Goal: Transaction & Acquisition: Obtain resource

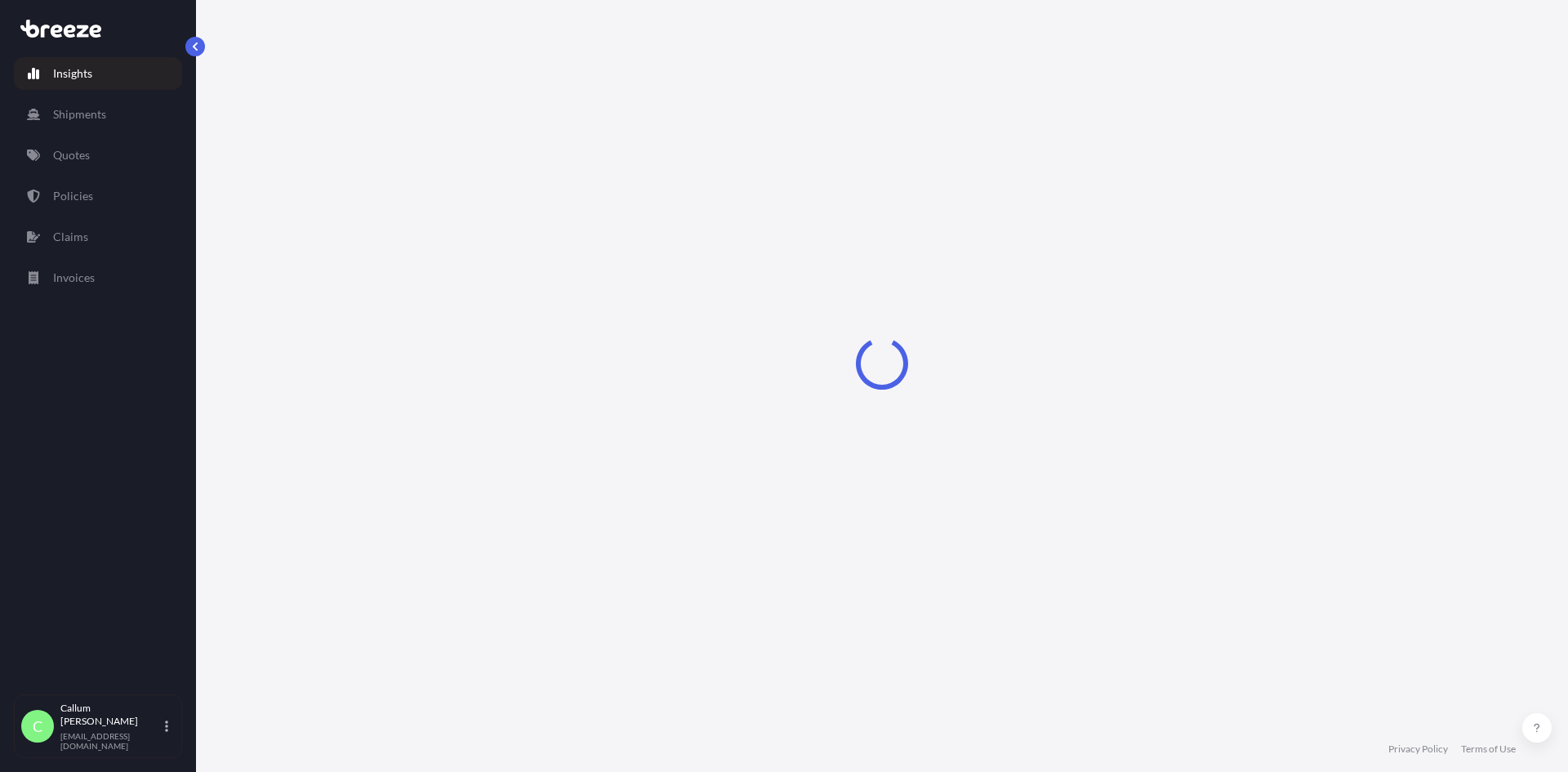
select select "2025"
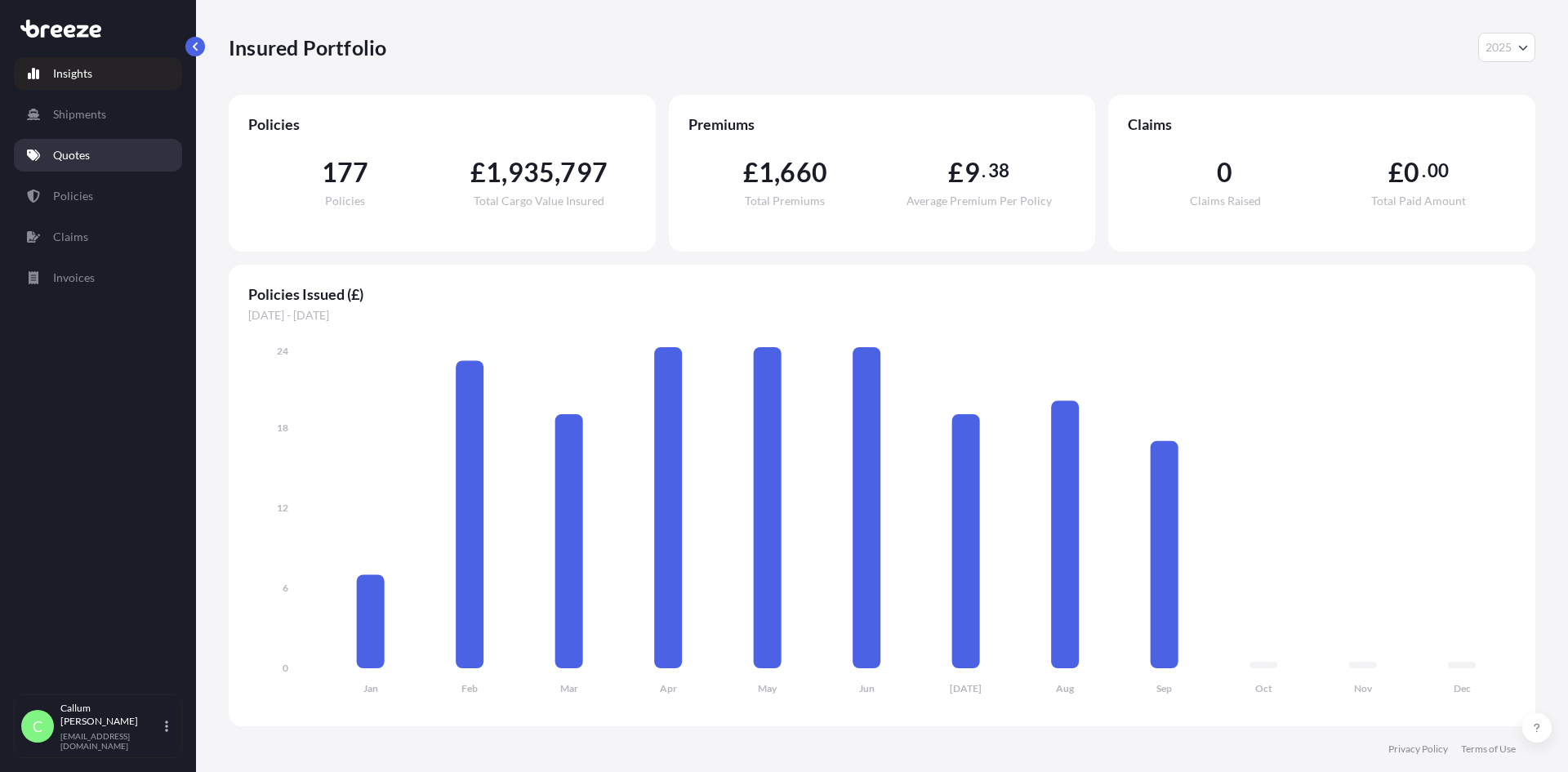
click at [87, 158] on p "Quotes" at bounding box center [71, 155] width 37 height 16
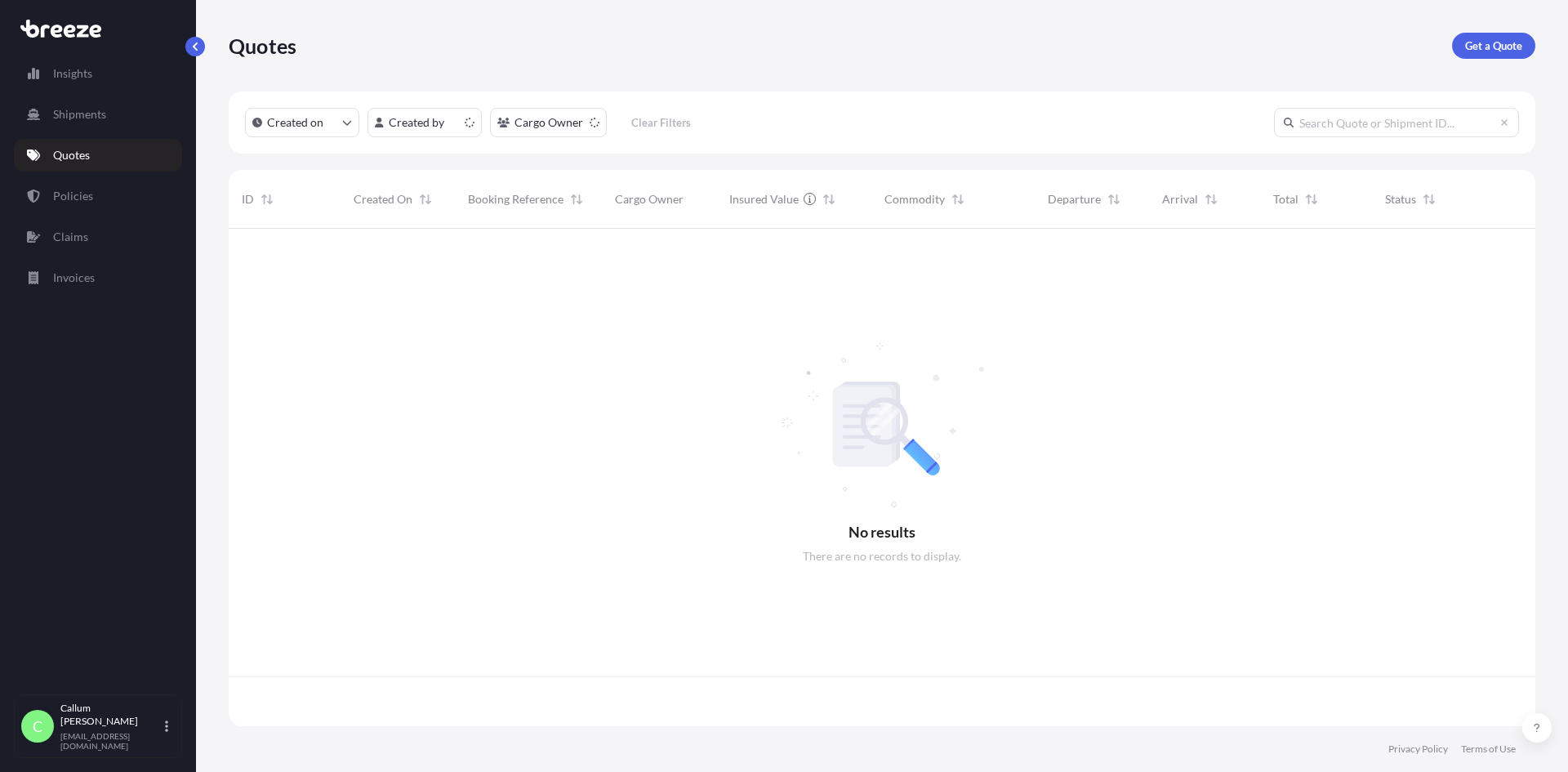
scroll to position [494, 1294]
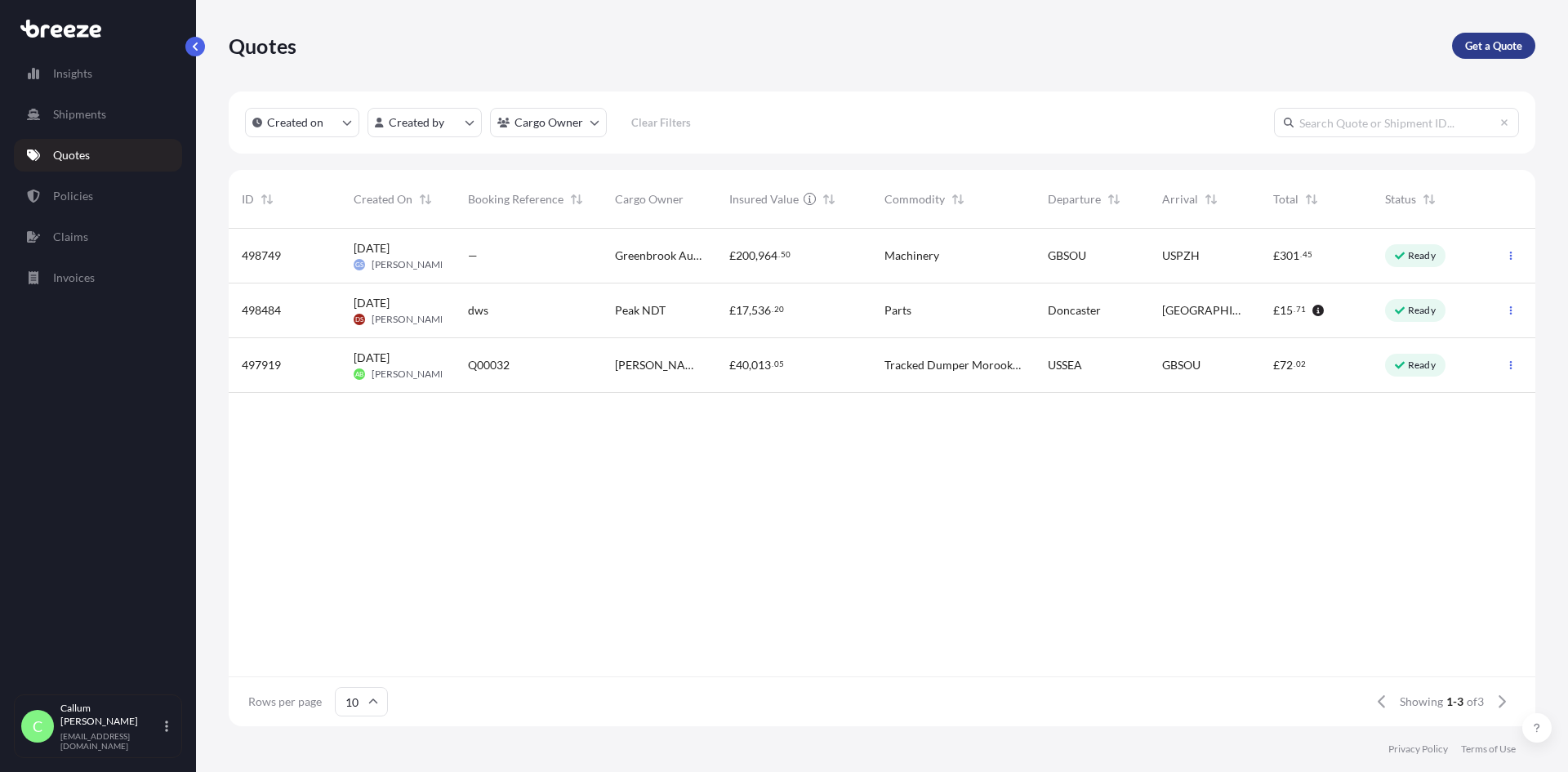
click at [1494, 47] on p "Get a Quote" at bounding box center [1494, 46] width 57 height 16
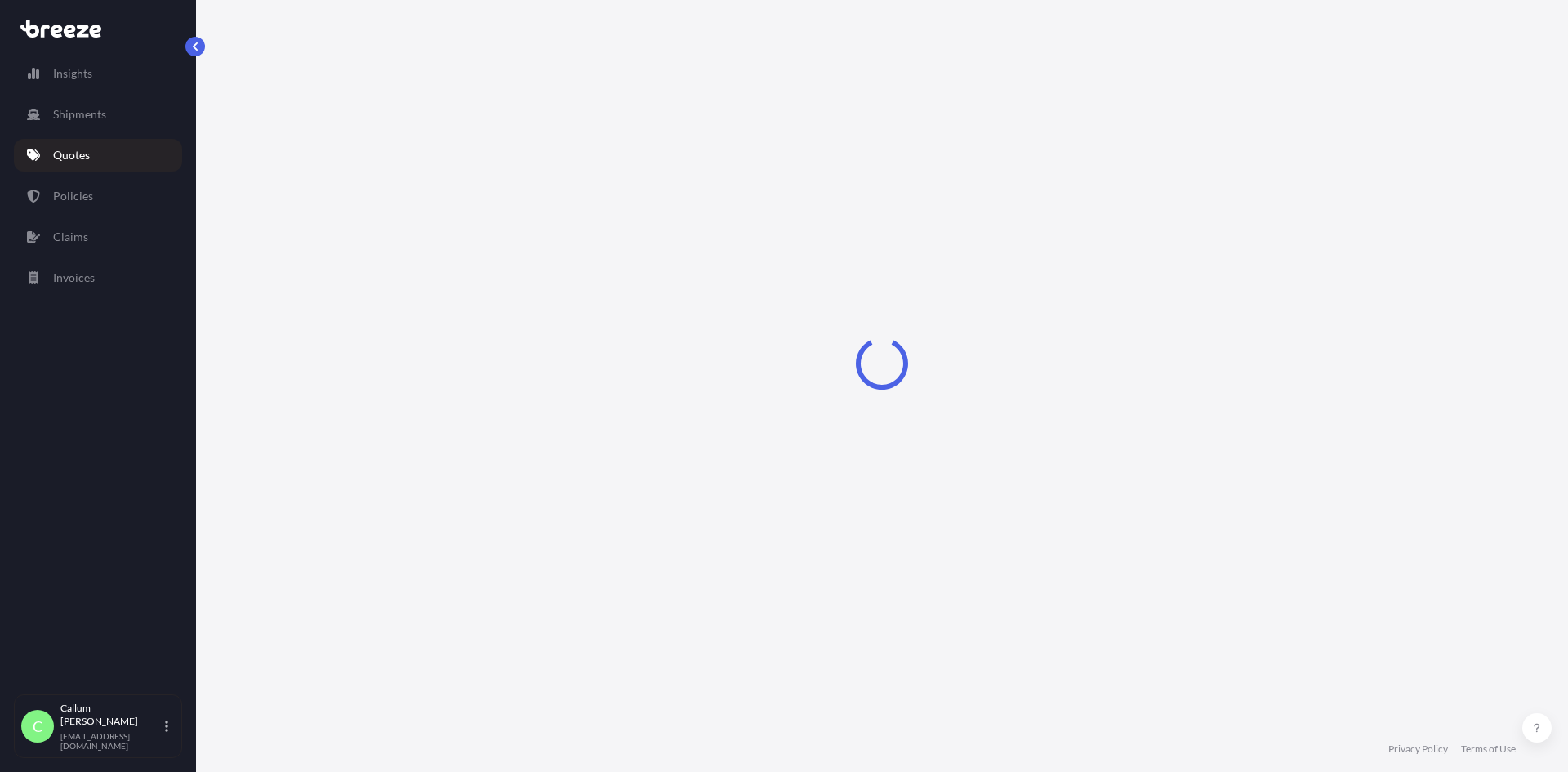
select select "Sea"
select select "1"
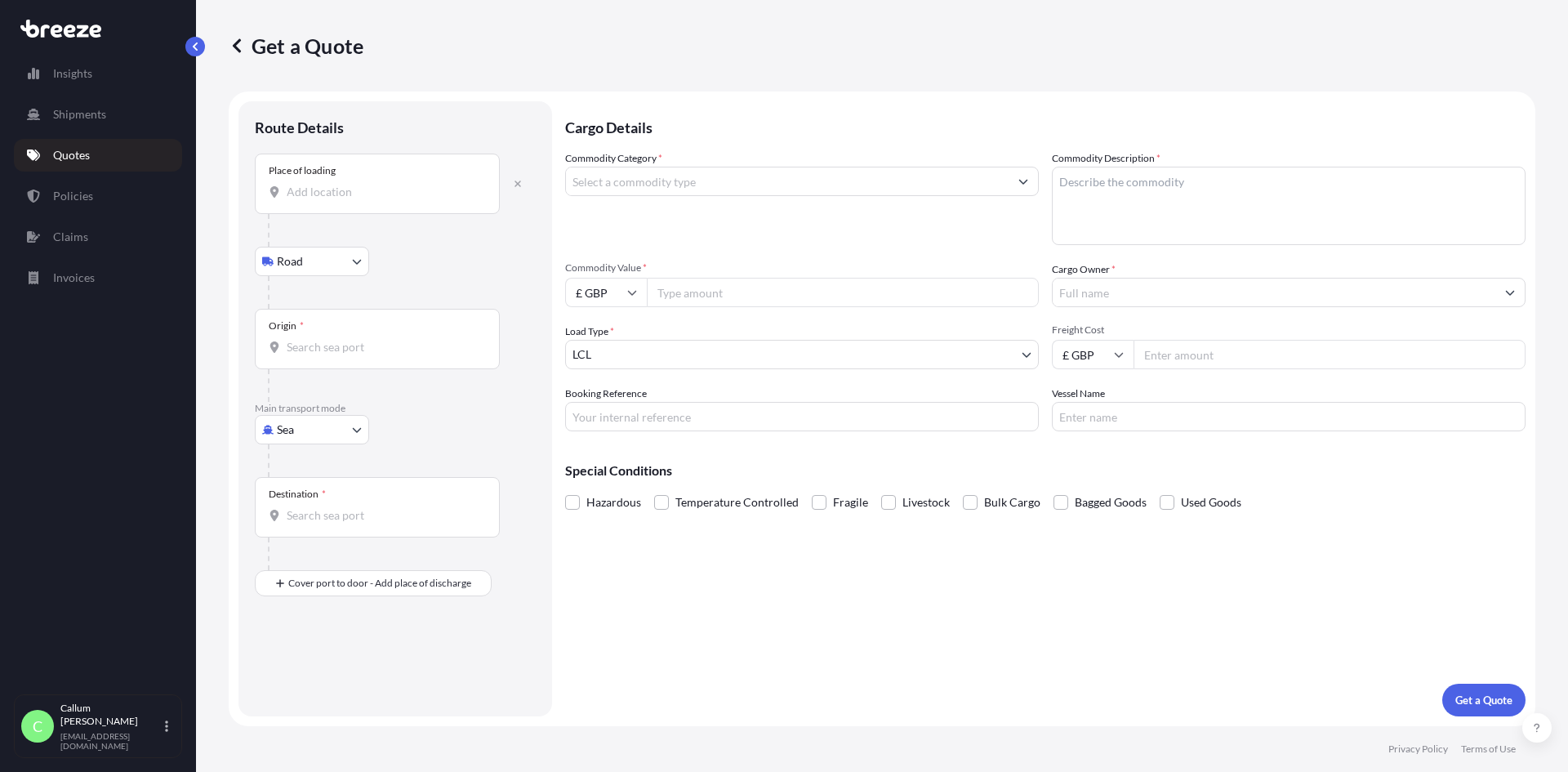
click at [309, 189] on input "Place of loading" at bounding box center [383, 192] width 193 height 16
click at [322, 427] on body "0 options available. Insights Shipments Quotes Policies Claims Invoices C [PERS…" at bounding box center [784, 386] width 1568 height 772
click at [311, 538] on span "Road" at bounding box center [299, 531] width 26 height 16
select select "Road"
click at [325, 187] on div "Origin *" at bounding box center [377, 190] width 245 height 60
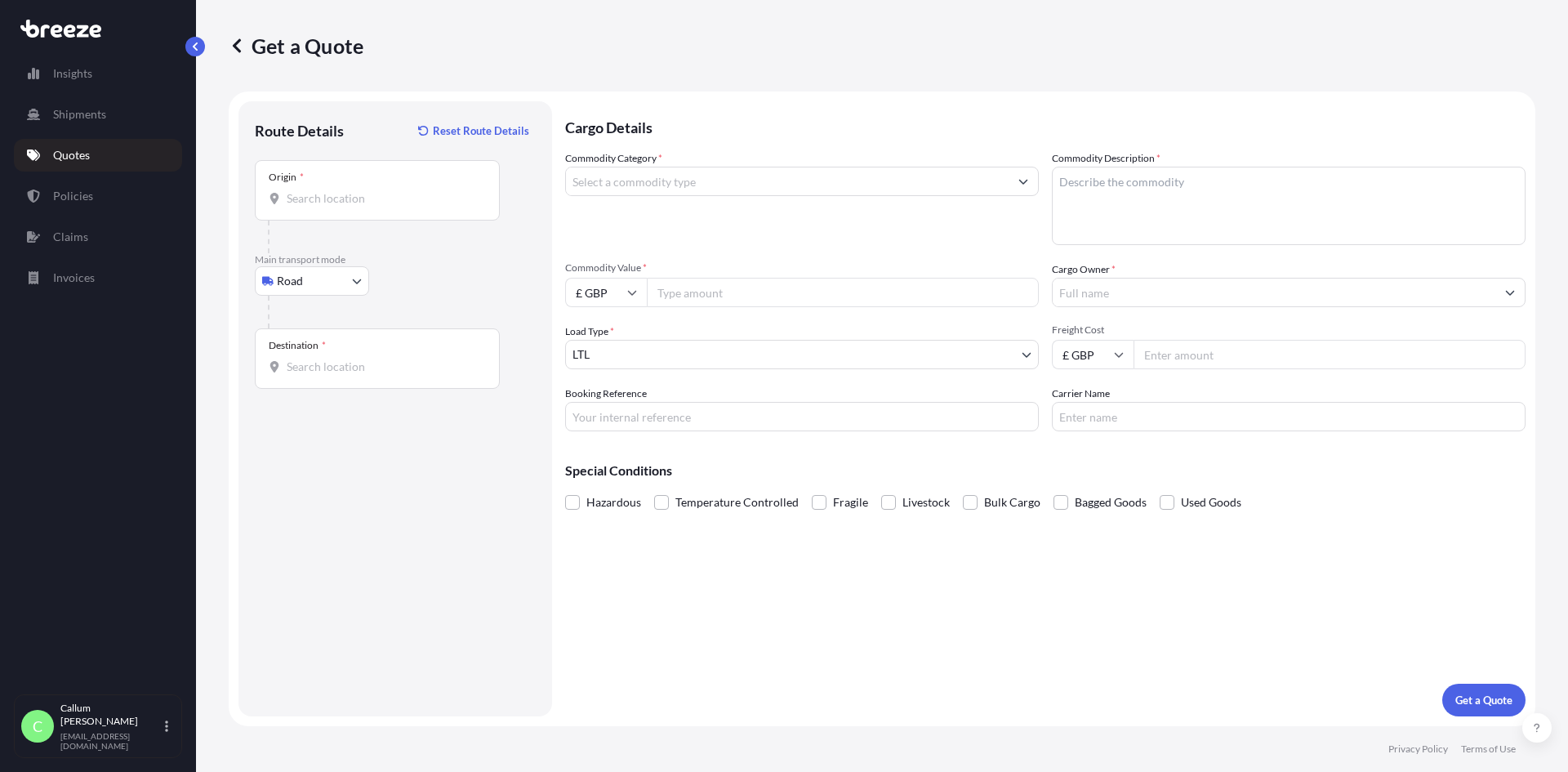
click at [325, 190] on input "Origin *" at bounding box center [383, 199] width 193 height 16
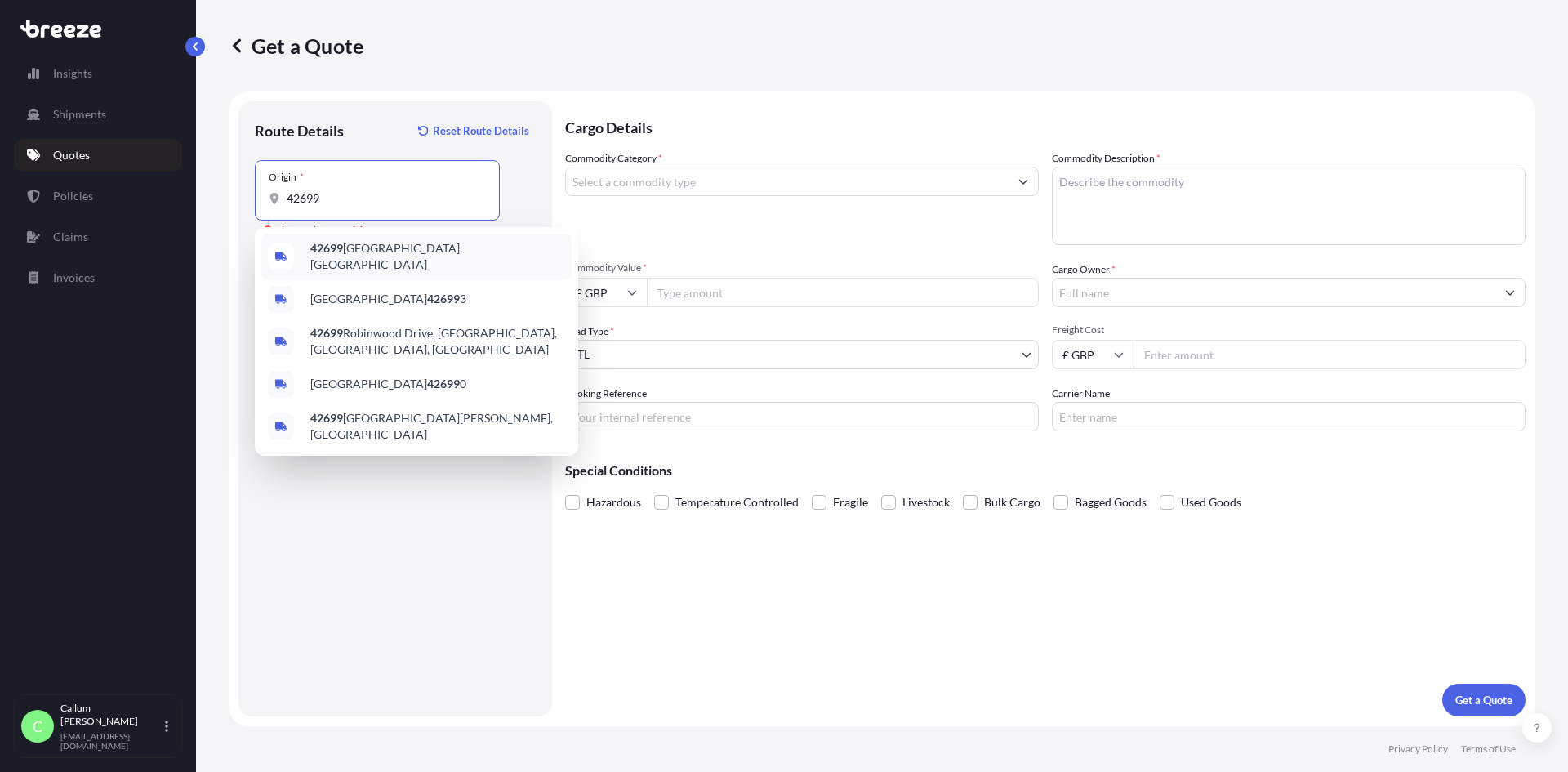
click at [420, 252] on span "42699 [GEOGRAPHIC_DATA], [GEOGRAPHIC_DATA]" at bounding box center [438, 257] width 255 height 33
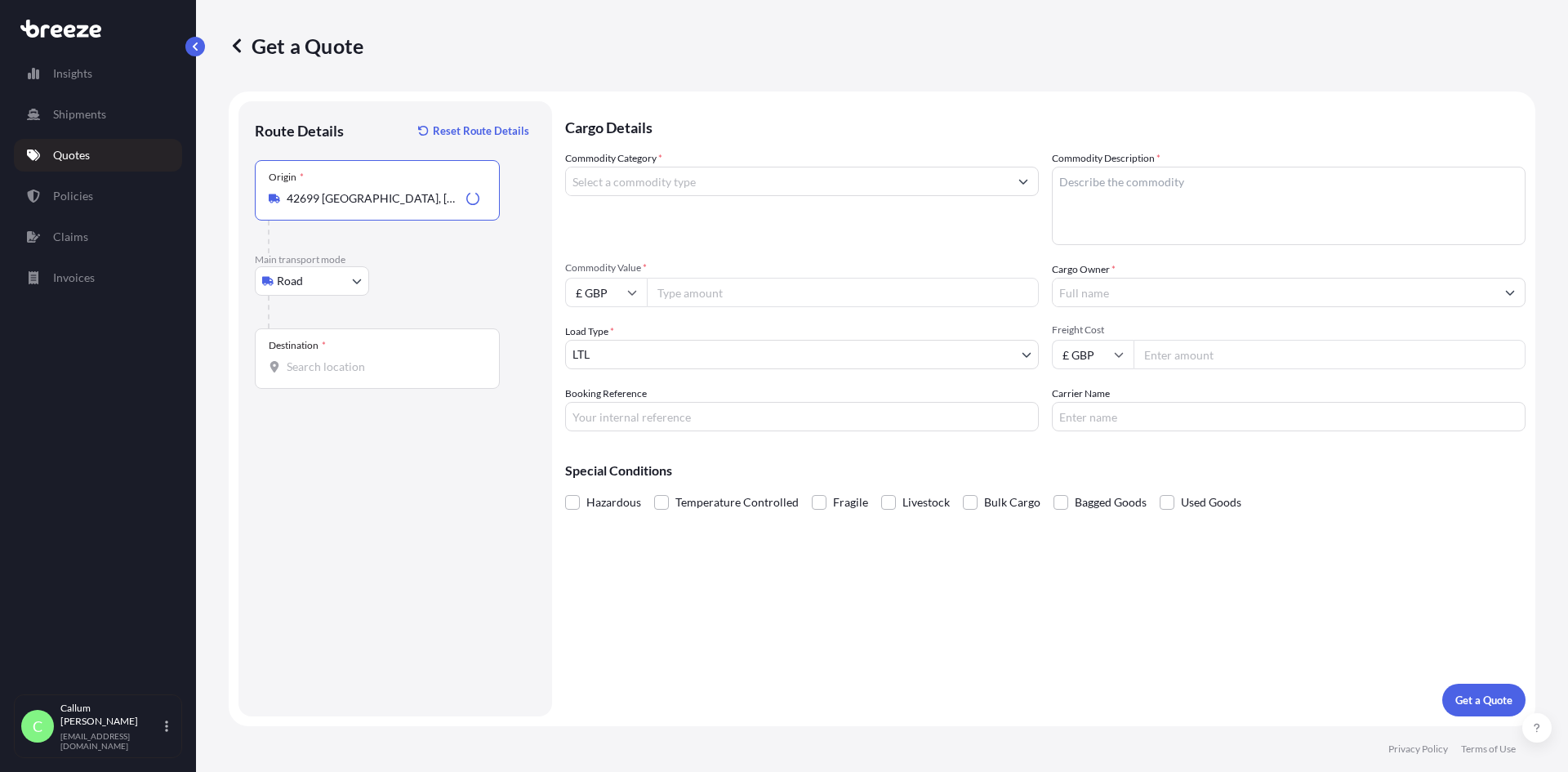
type input "42699 [GEOGRAPHIC_DATA], [GEOGRAPHIC_DATA]"
click at [344, 352] on div "Destination *" at bounding box center [377, 359] width 245 height 60
click at [344, 359] on input "Destination *" at bounding box center [383, 367] width 193 height 16
type input "[PERSON_NAME][STREET_ADDRESS]"
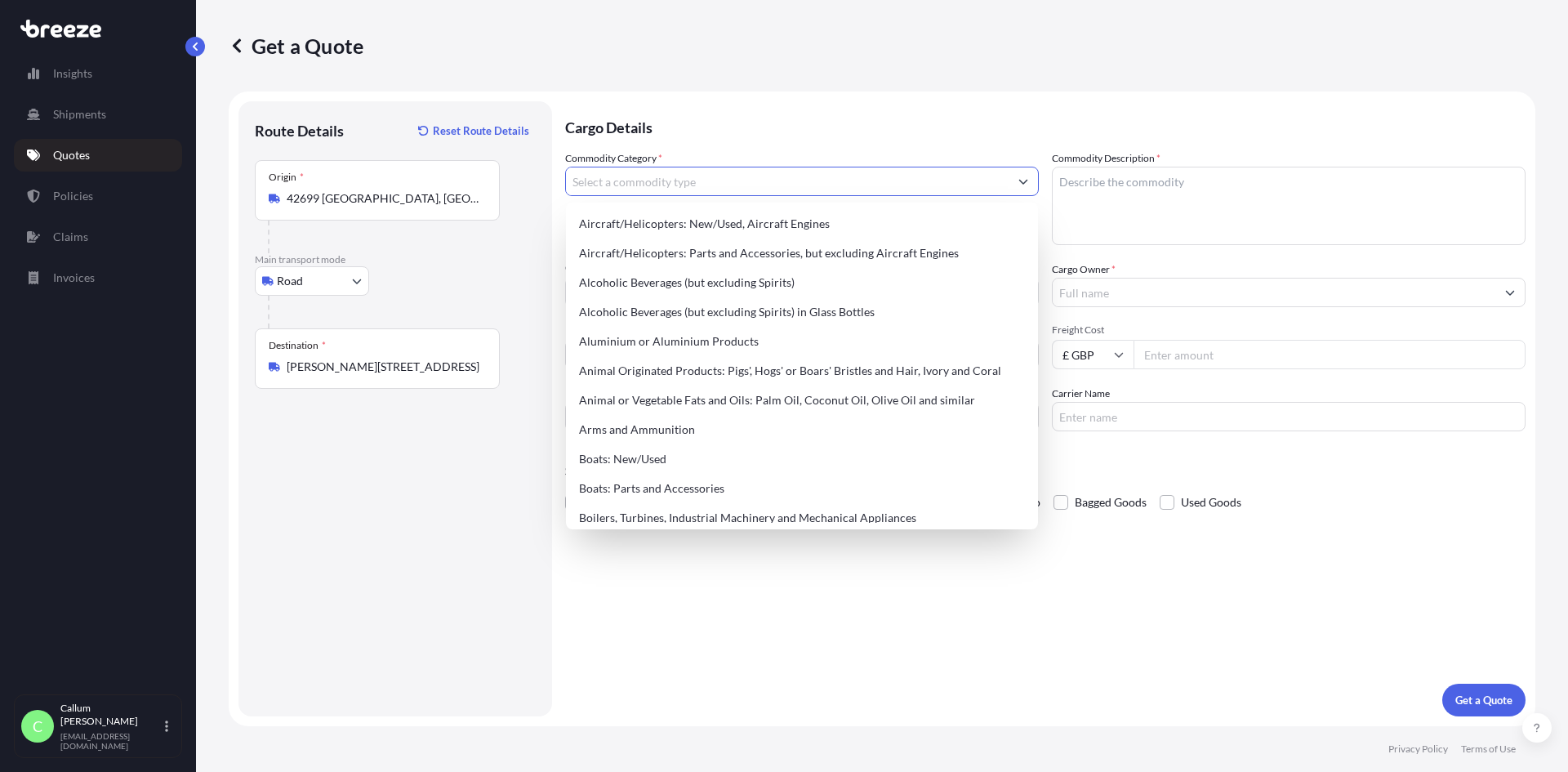
click at [699, 170] on input "Commodity Category *" at bounding box center [788, 181] width 443 height 29
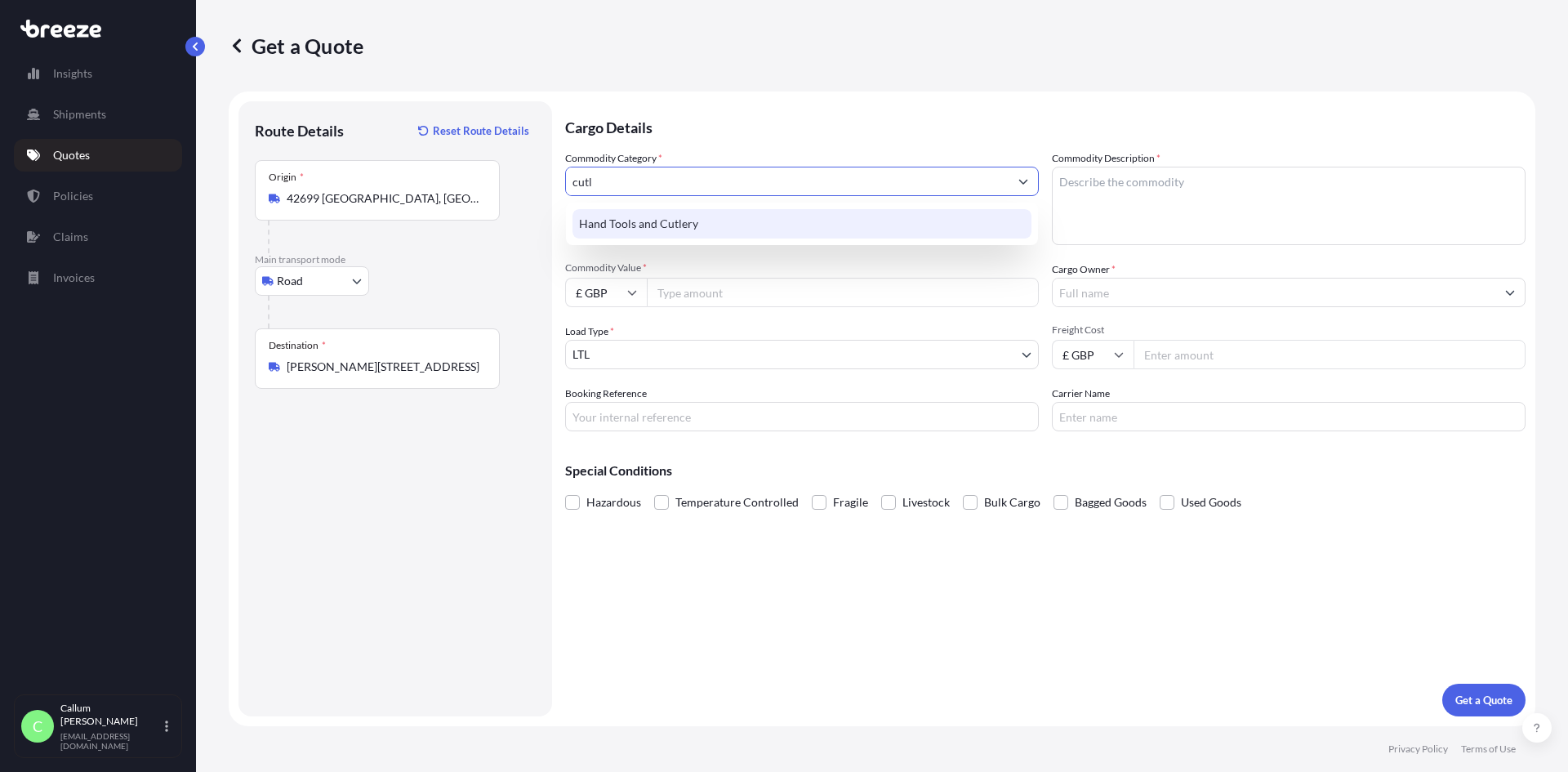
click at [663, 229] on div "Hand Tools and Cutlery" at bounding box center [802, 224] width 459 height 29
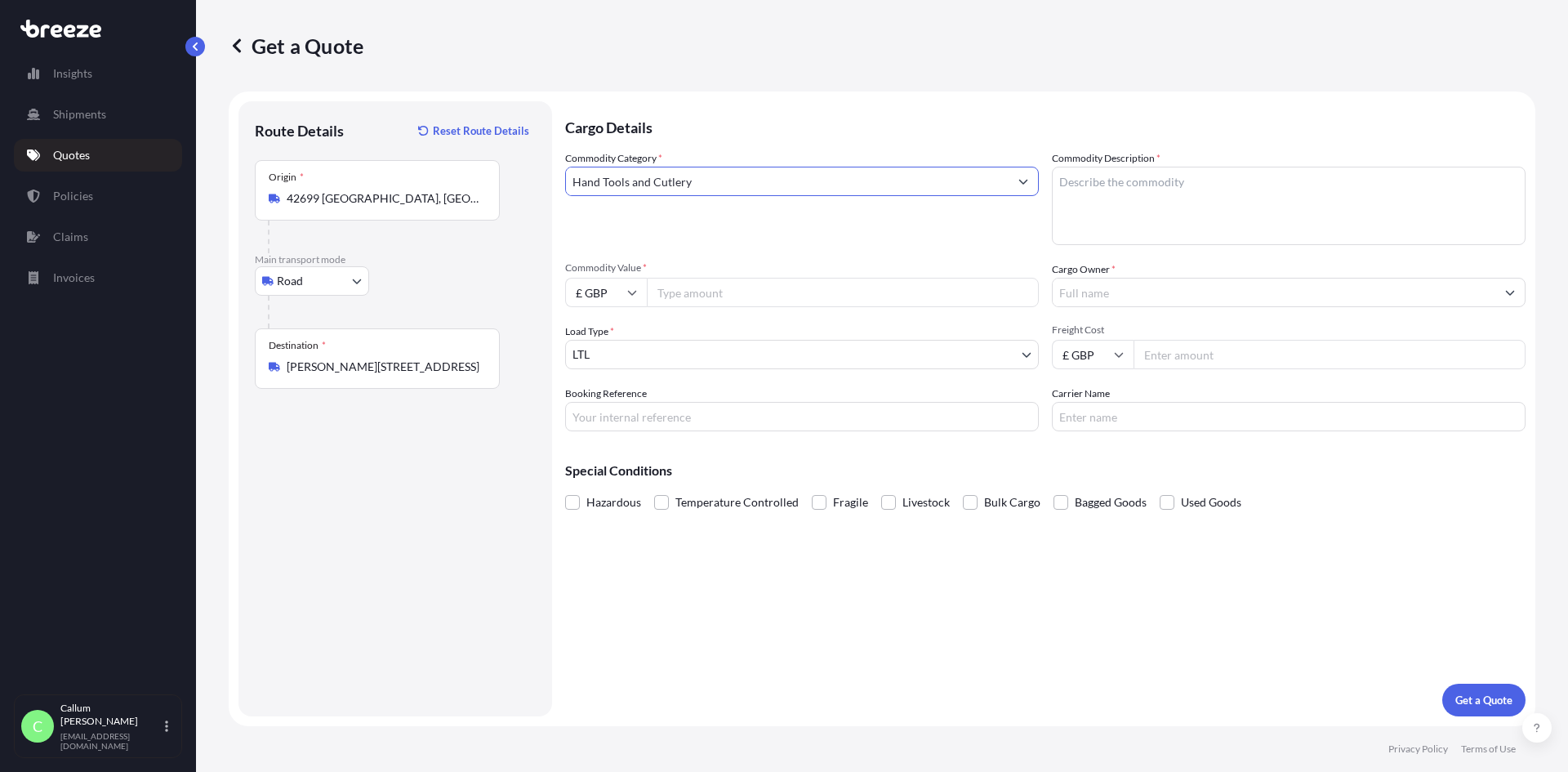
type input "Hand Tools and Cutlery"
click at [1181, 194] on textarea "Commodity Description *" at bounding box center [1289, 206] width 474 height 78
type textarea "KNIVES"
click at [733, 292] on input "Commodity Value *" at bounding box center [843, 292] width 392 height 29
click at [622, 294] on input "£ GBP" at bounding box center [606, 292] width 82 height 29
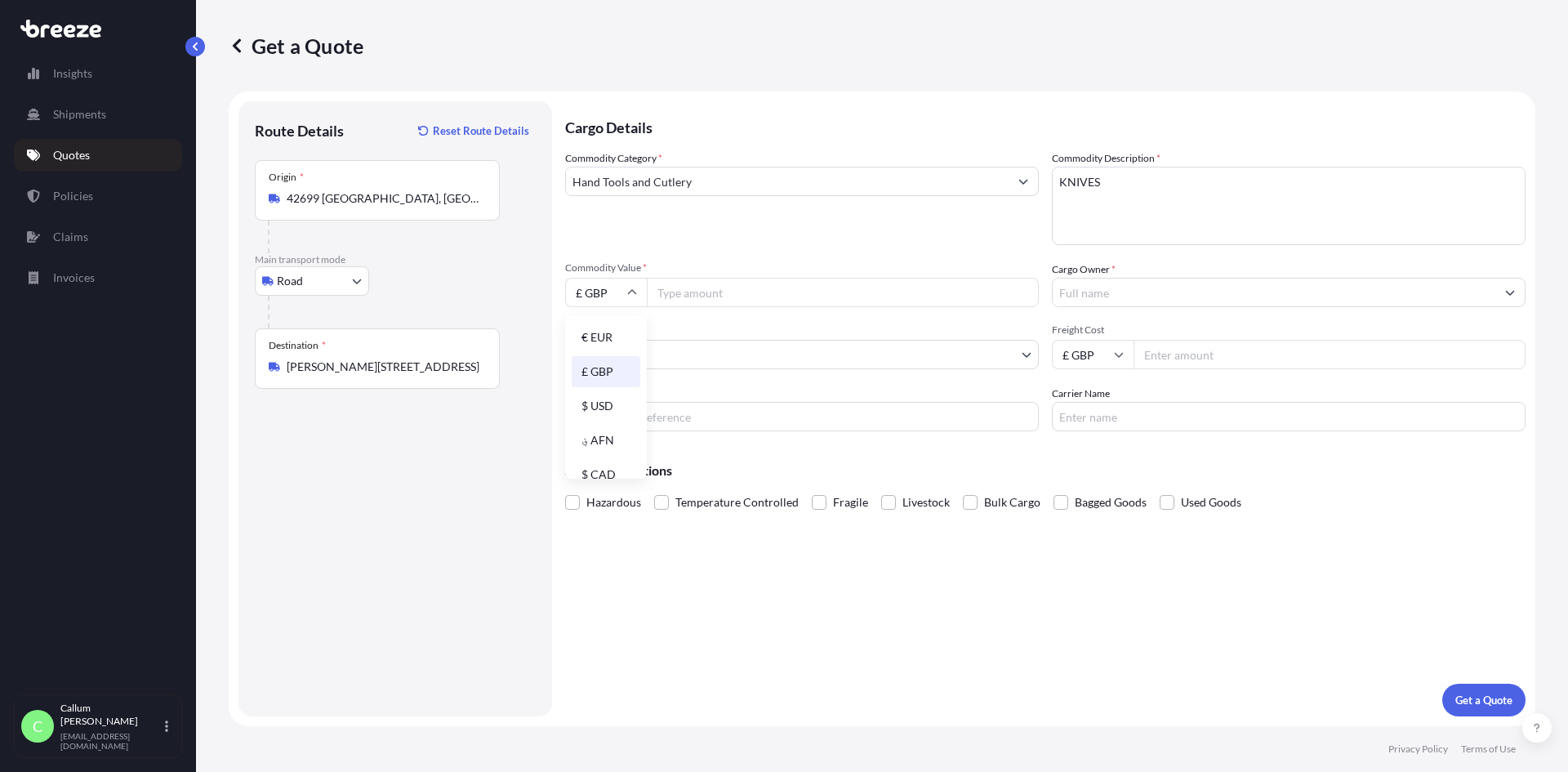
drag, startPoint x: 604, startPoint y: 333, endPoint x: 620, endPoint y: 335, distance: 16.1
click at [605, 334] on div "€ EUR" at bounding box center [606, 337] width 69 height 31
type input "€ EUR"
click at [718, 289] on input "Commodity Value *" at bounding box center [843, 292] width 392 height 29
type input "7675"
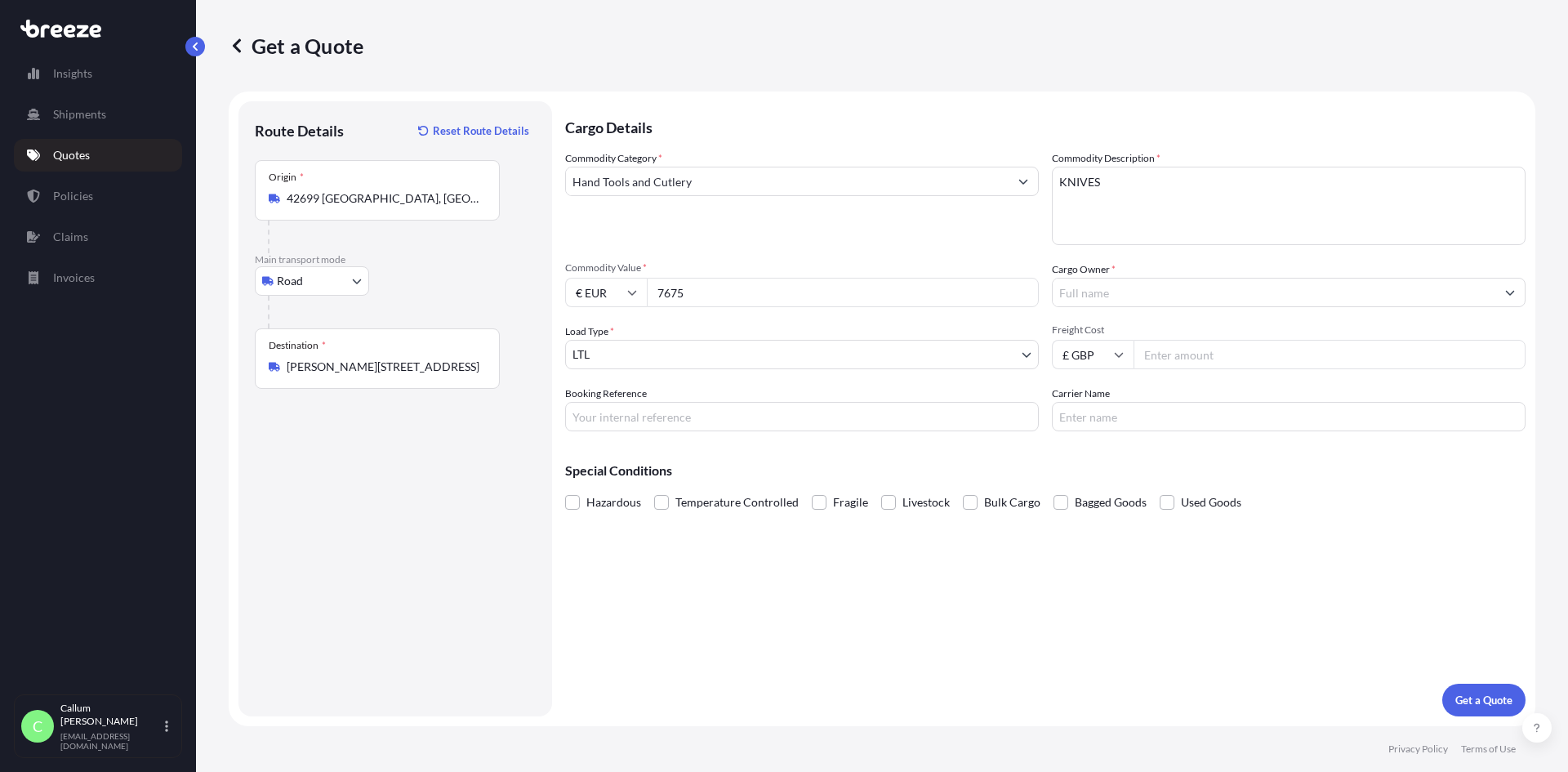
click at [1120, 314] on div "Commodity Category * Hand Tools and Cutlery Commodity Description * KNIVES Comm…" at bounding box center [1045, 291] width 960 height 281
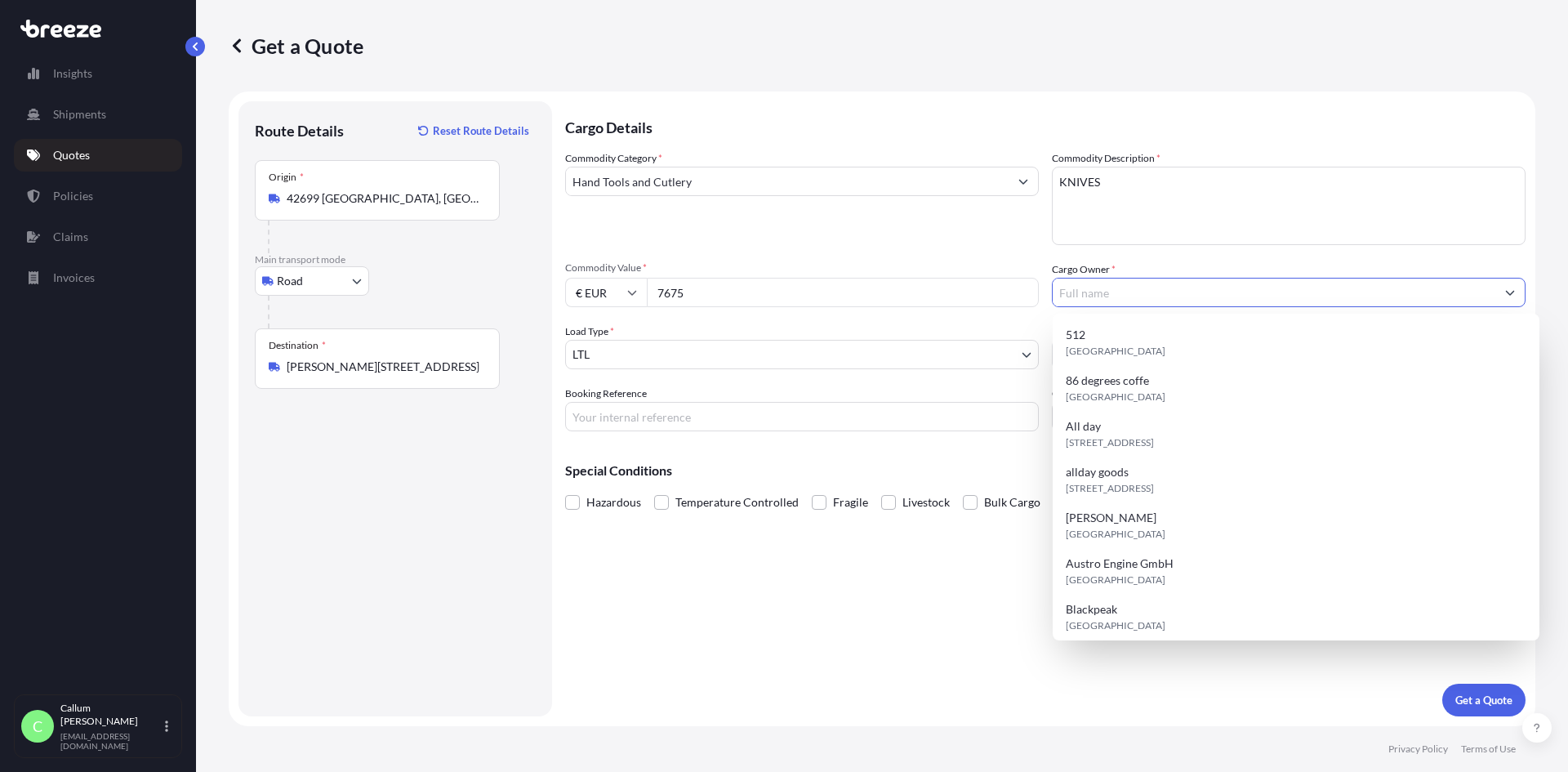
click at [1123, 294] on input "Cargo Owner *" at bounding box center [1274, 292] width 443 height 29
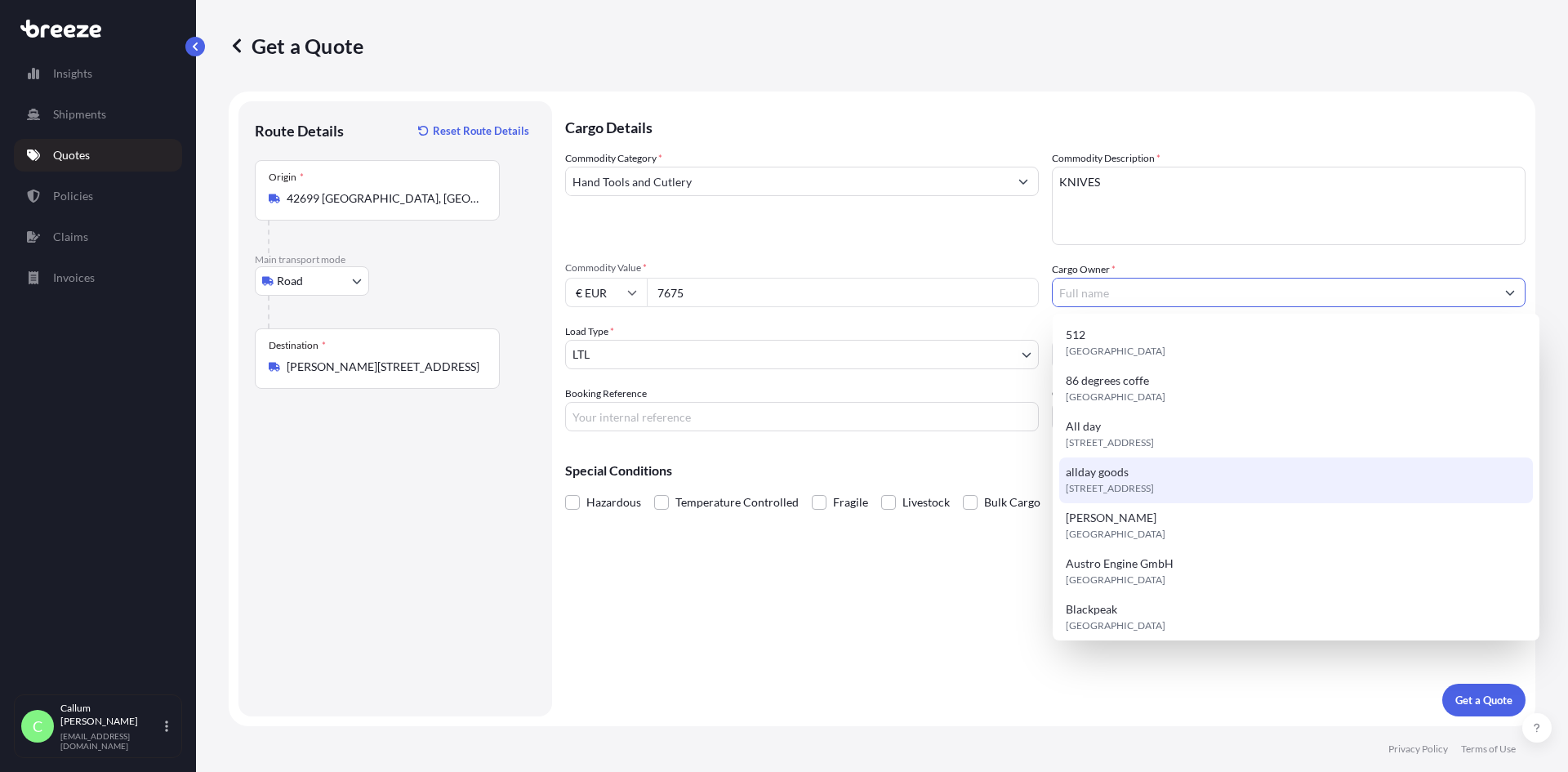
click at [1112, 484] on span "[STREET_ADDRESS]" at bounding box center [1110, 489] width 88 height 16
type input "allday goods"
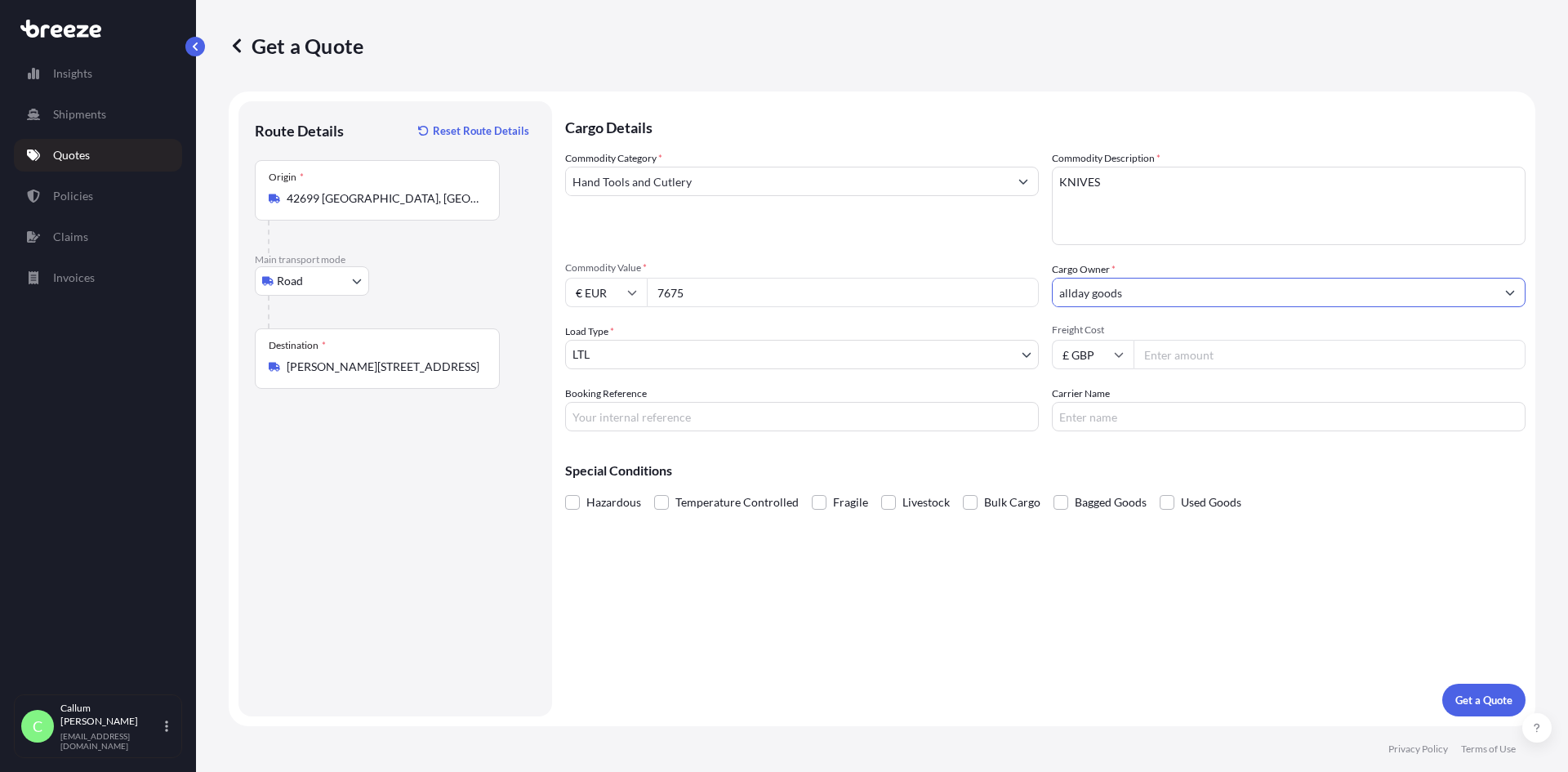
click at [1145, 356] on input "Freight Cost" at bounding box center [1329, 355] width 392 height 29
type input "225"
click at [682, 407] on input "Booking Reference" at bounding box center [802, 417] width 474 height 29
click at [656, 422] on input "Booking Reference" at bounding box center [802, 417] width 474 height 29
paste input "IM2500218"
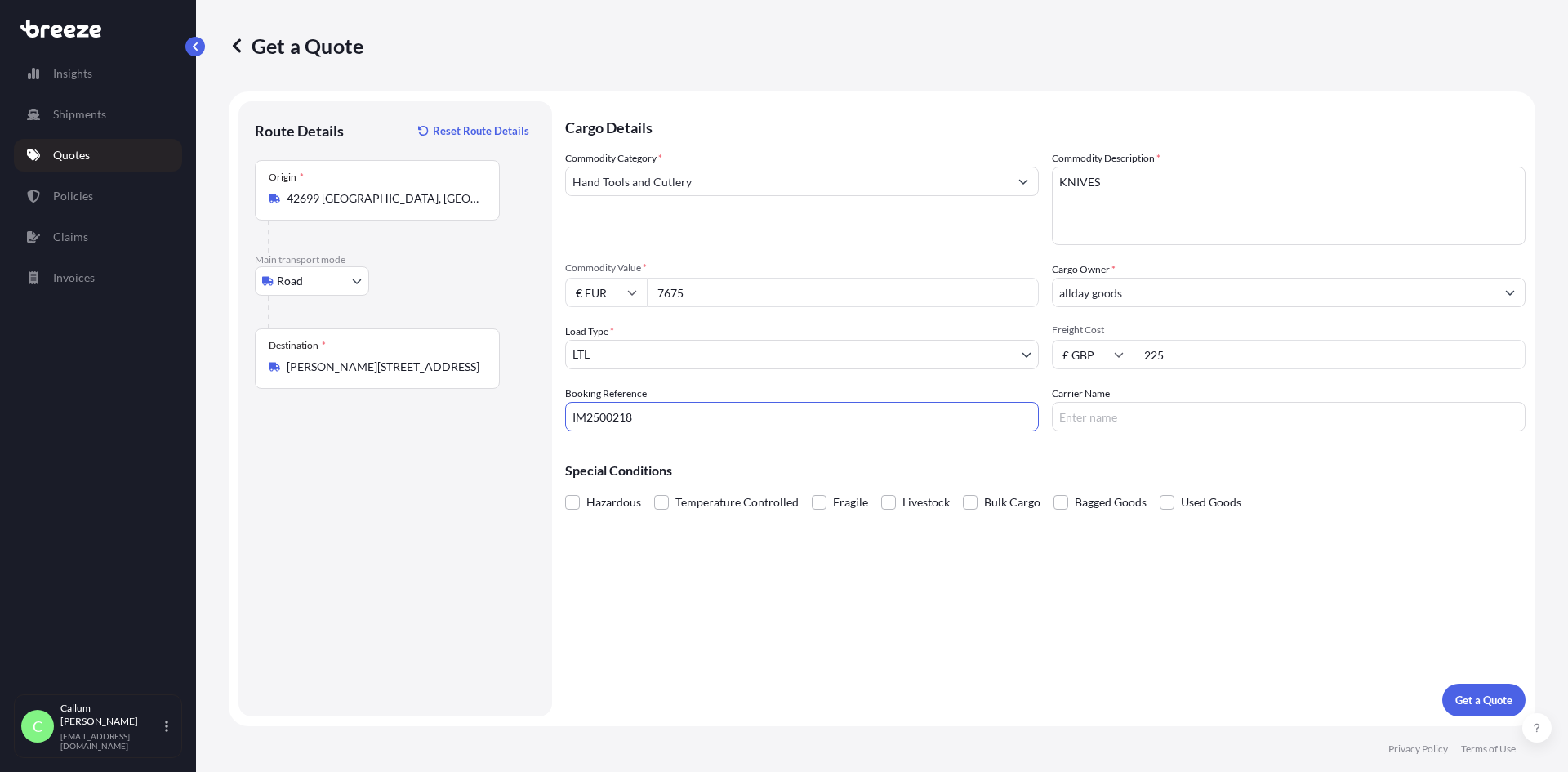
type input "IM2500218"
click at [1132, 422] on input "Carrier Name" at bounding box center [1289, 417] width 474 height 29
type input "512 Doncaster"
drag, startPoint x: 1155, startPoint y: 416, endPoint x: 753, endPoint y: 353, distance: 406.9
click at [753, 353] on div "Commodity Category * Hand Tools and Cutlery Commodity Description * KNIVES Comm…" at bounding box center [1045, 291] width 960 height 281
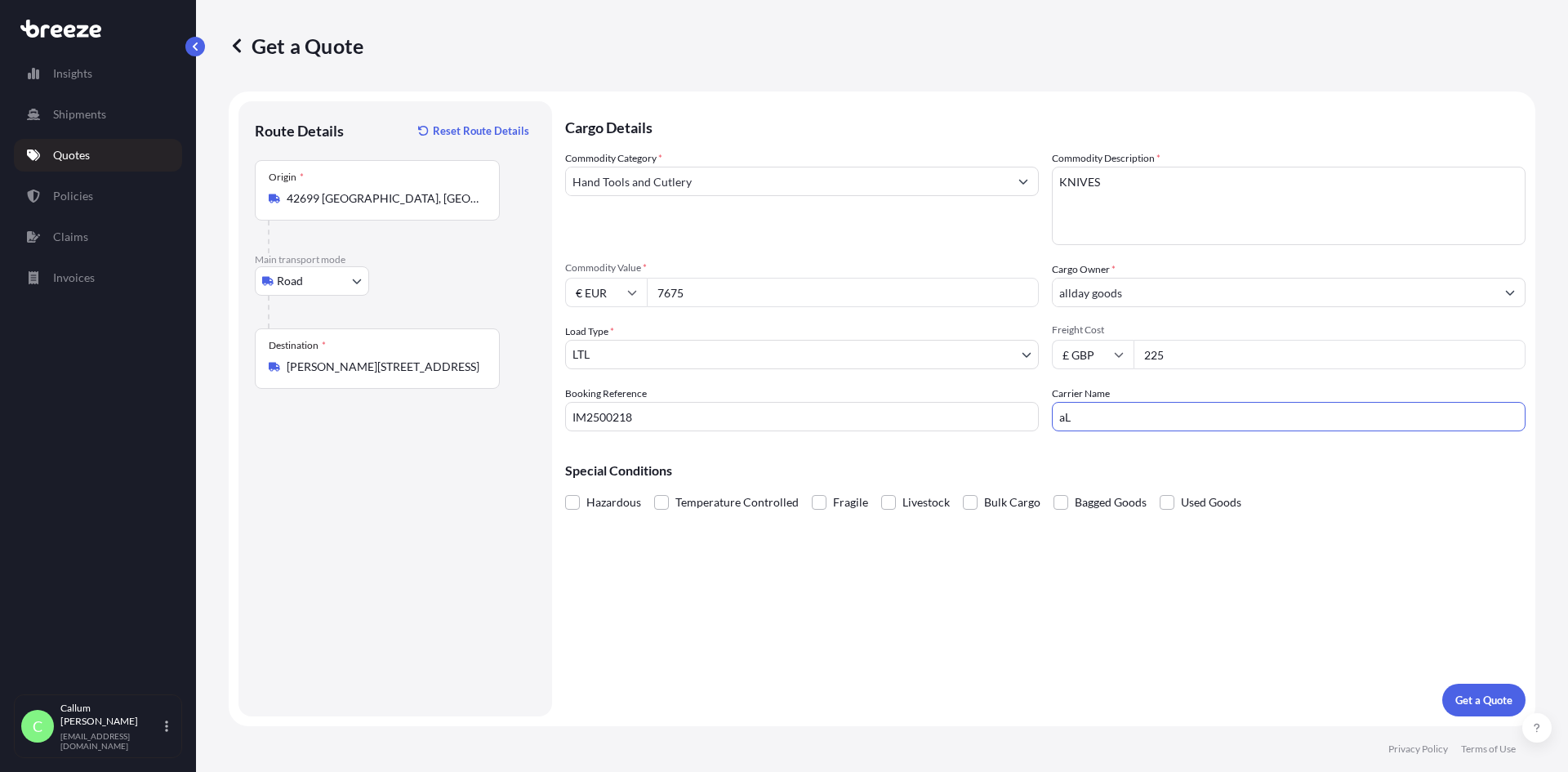
type input "a"
type input "1"
type input "512 Doncaster"
click at [1481, 694] on p "Get a Quote" at bounding box center [1484, 700] width 57 height 16
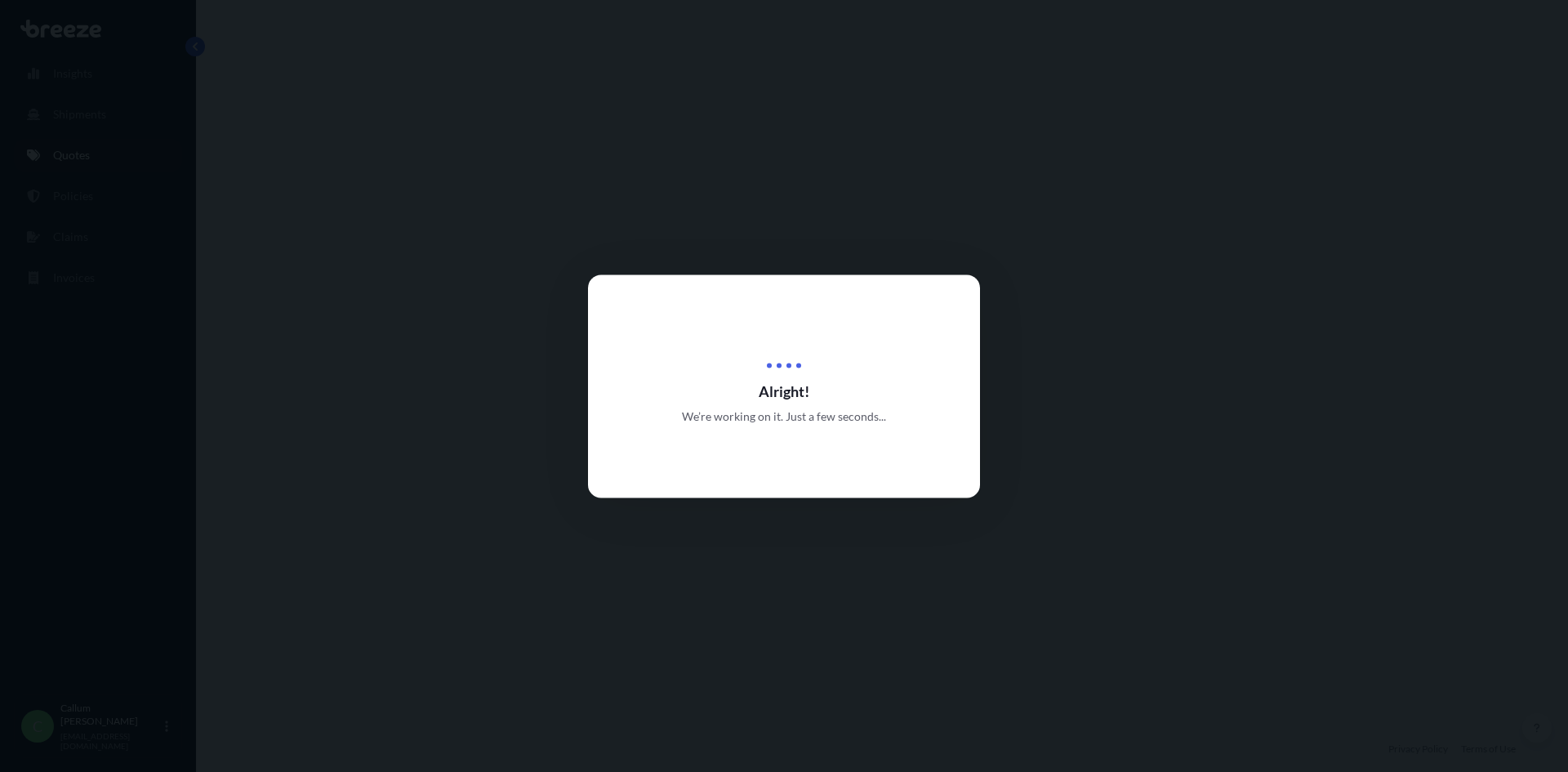
select select "Road"
select select "1"
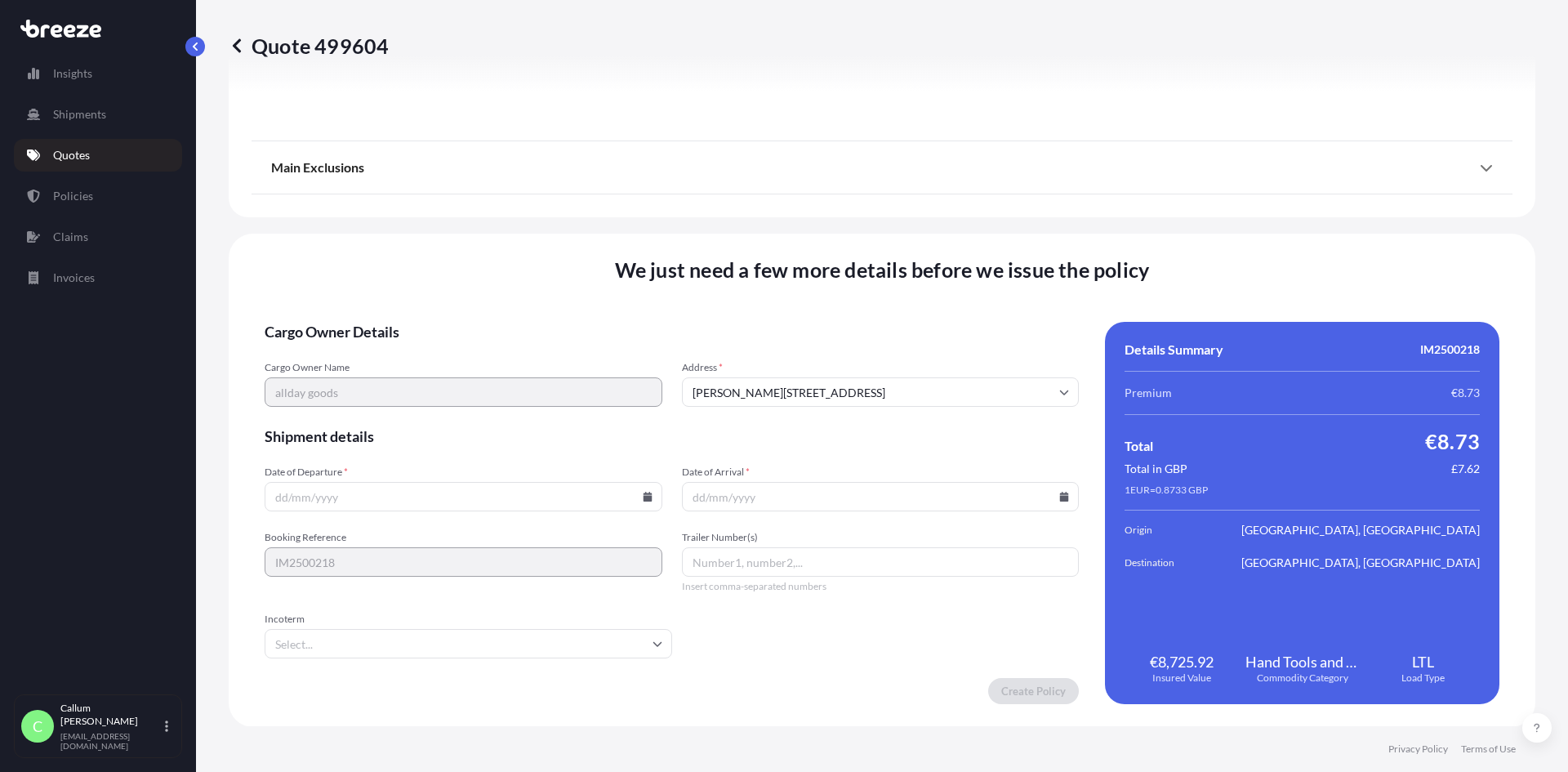
scroll to position [1820, 0]
click at [529, 500] on input "Date of Departure *" at bounding box center [463, 496] width 398 height 29
click at [643, 499] on icon at bounding box center [647, 496] width 9 height 10
click at [386, 379] on button "23" at bounding box center [380, 375] width 26 height 26
type input "[DATE]"
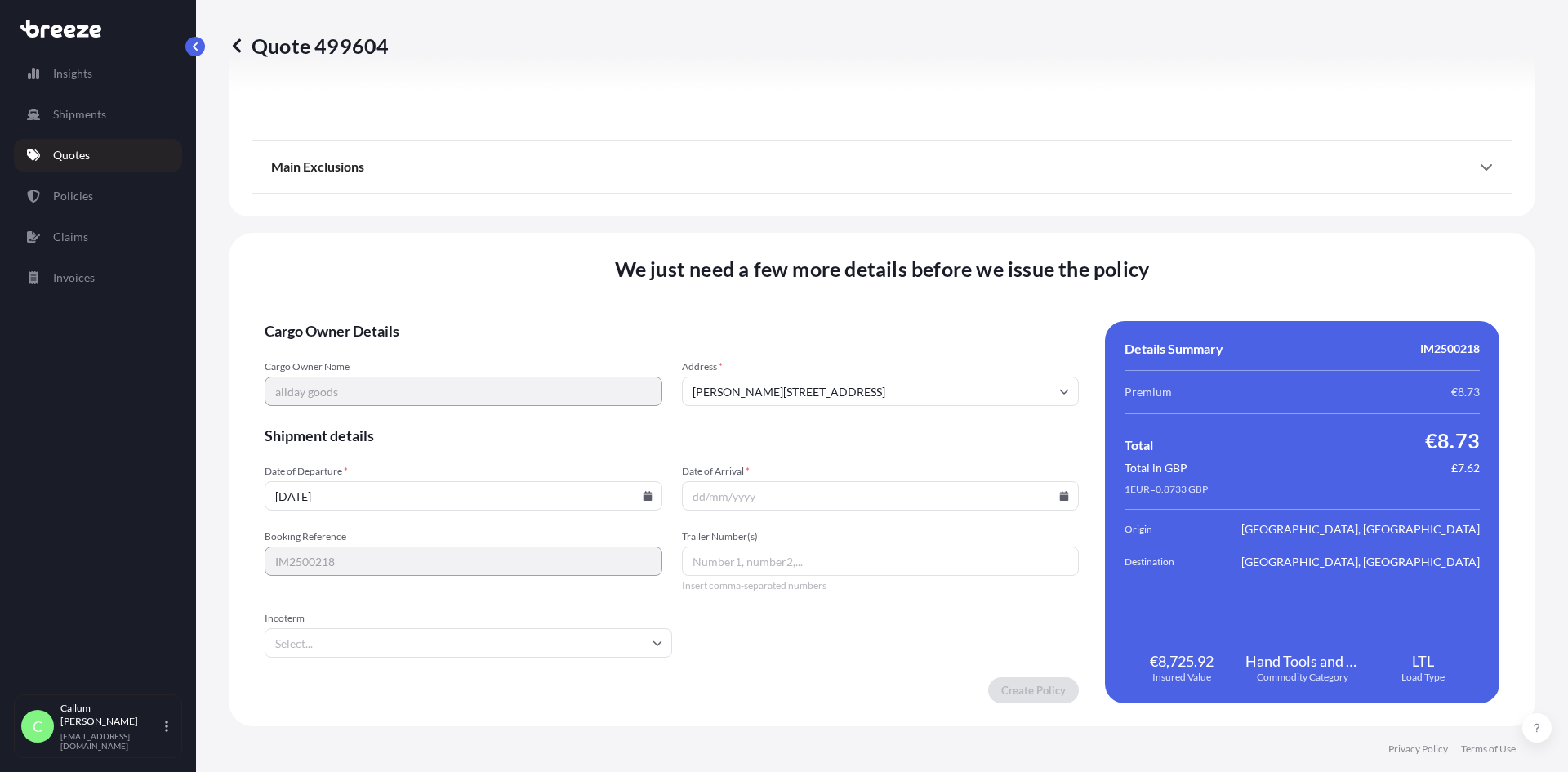
click at [1060, 493] on icon at bounding box center [1064, 496] width 9 height 10
click at [904, 415] on button "3" at bounding box center [891, 404] width 26 height 26
type input "[DATE]"
click at [474, 630] on input "Incoterm" at bounding box center [468, 643] width 408 height 29
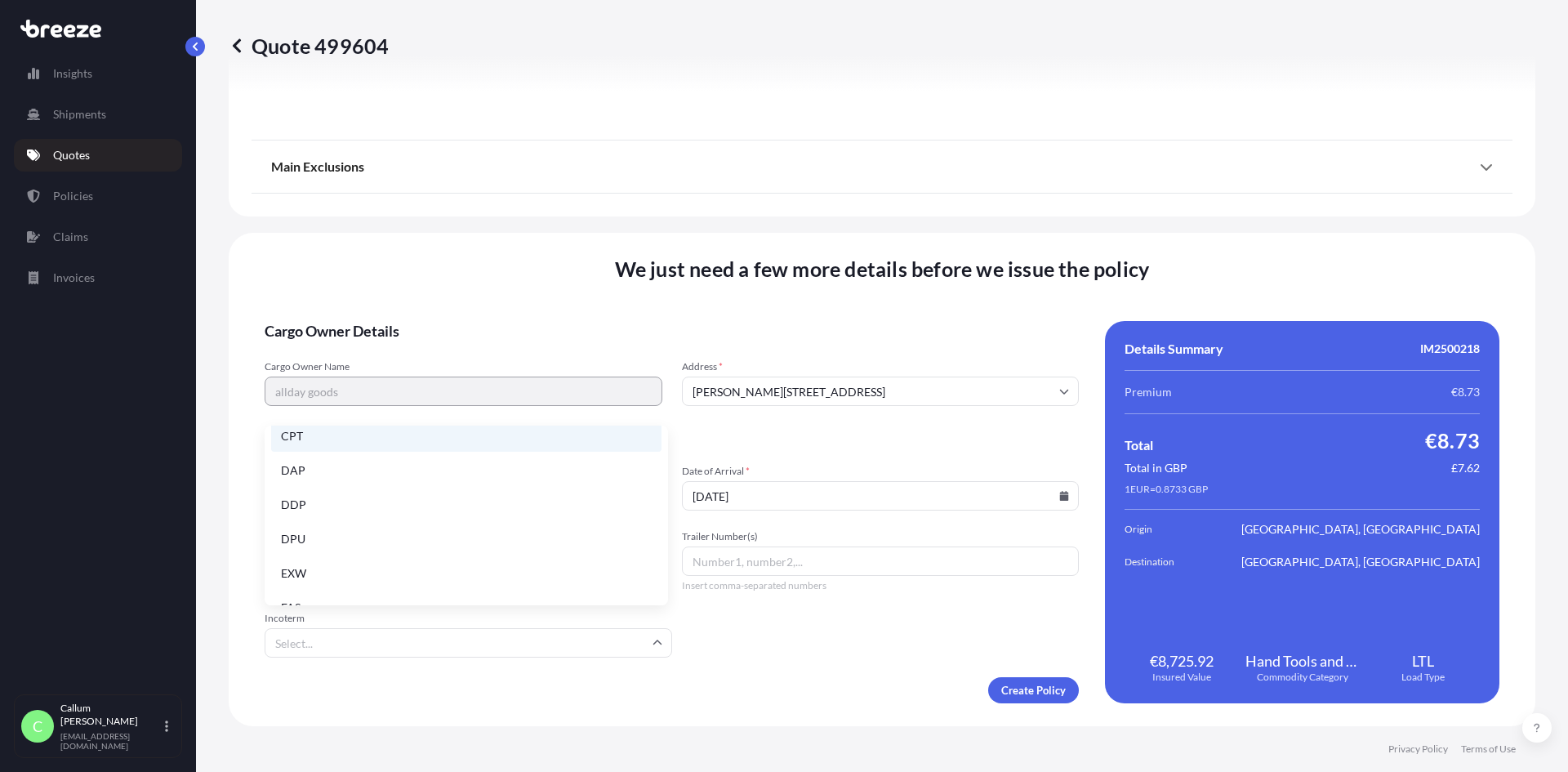
scroll to position [208, 0]
click at [315, 557] on li "FCA" at bounding box center [467, 549] width 391 height 31
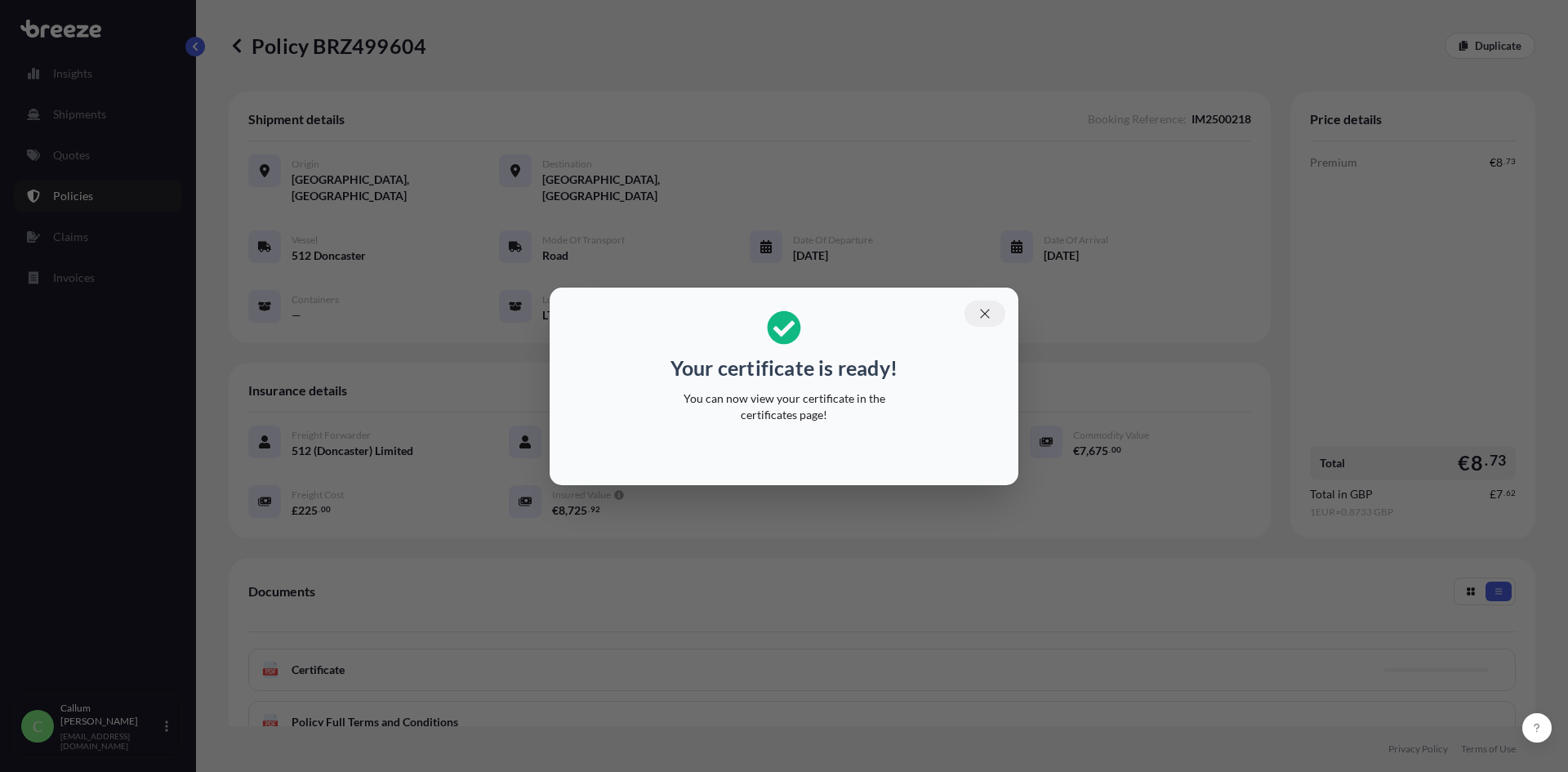
click at [987, 314] on icon "button" at bounding box center [985, 314] width 15 height 15
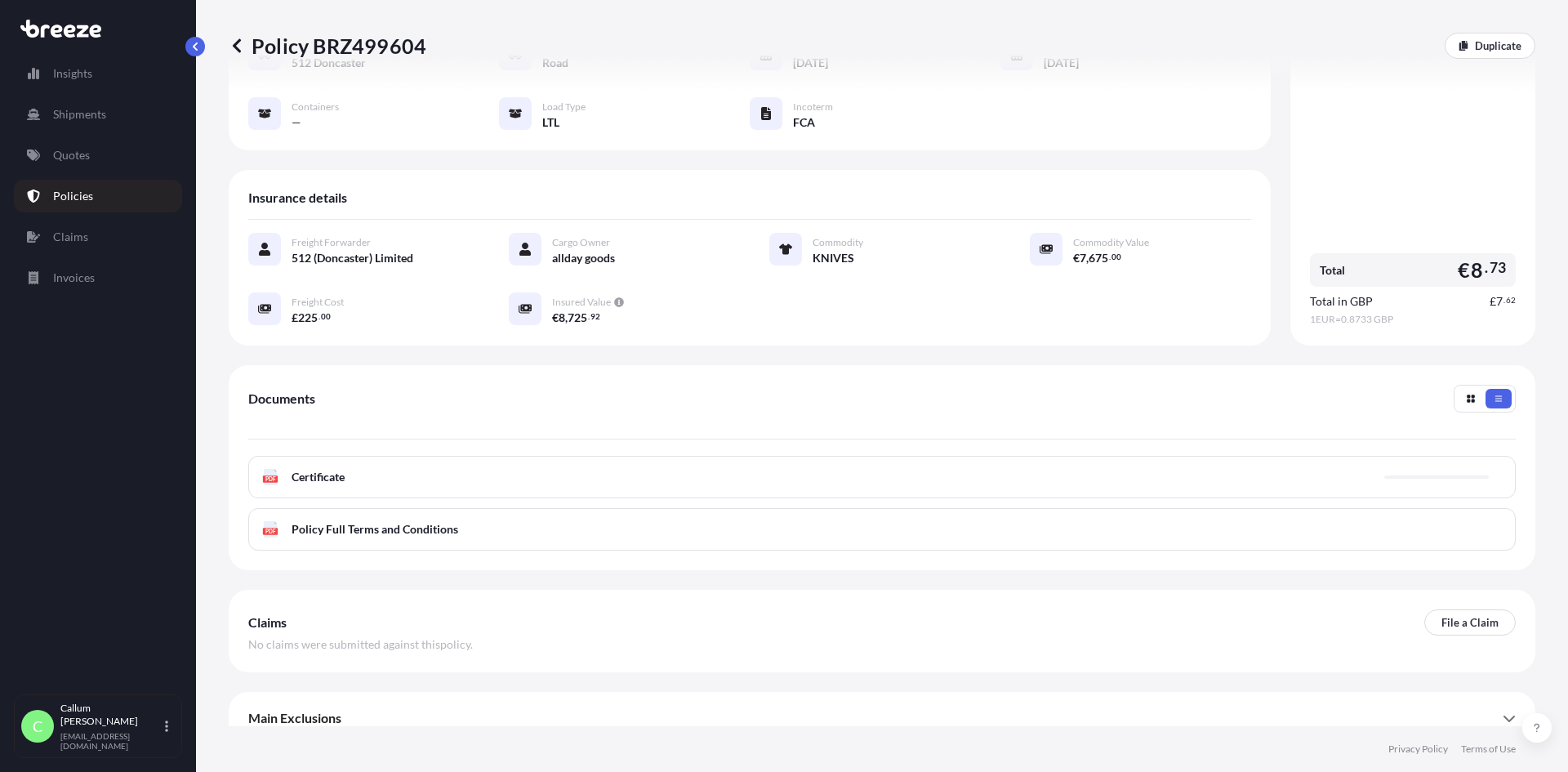
scroll to position [194, 0]
click at [368, 460] on div "PDF Certificate" at bounding box center [882, 475] width 1267 height 42
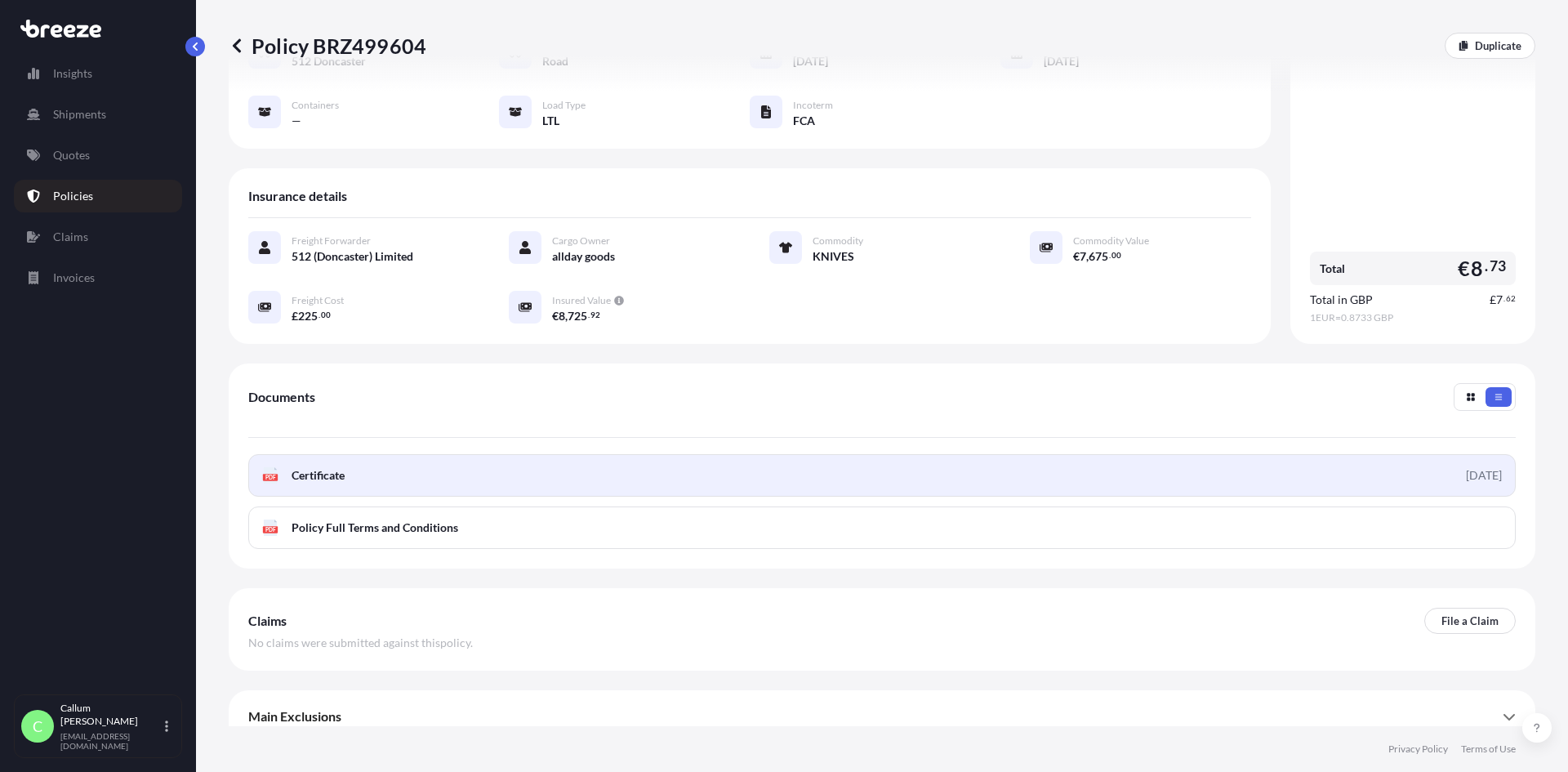
click at [374, 462] on link "PDF Certificate [DATE]" at bounding box center [882, 475] width 1267 height 42
